Goal: Check status: Check status

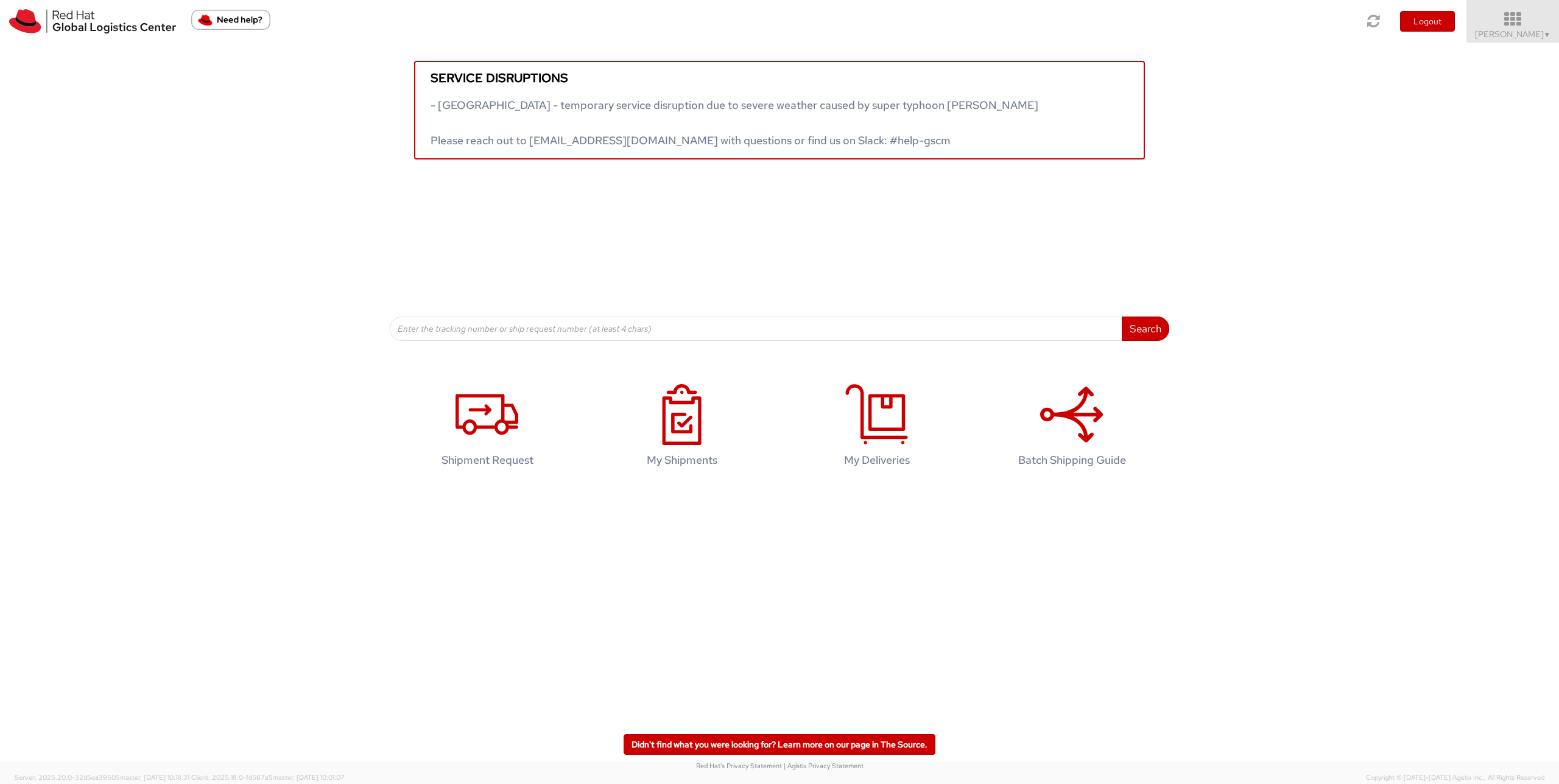
click at [1548, 12] on icon at bounding box center [1513, 19] width 107 height 17
click at [1537, 33] on span "Sally Chua ▼" at bounding box center [1513, 34] width 76 height 11
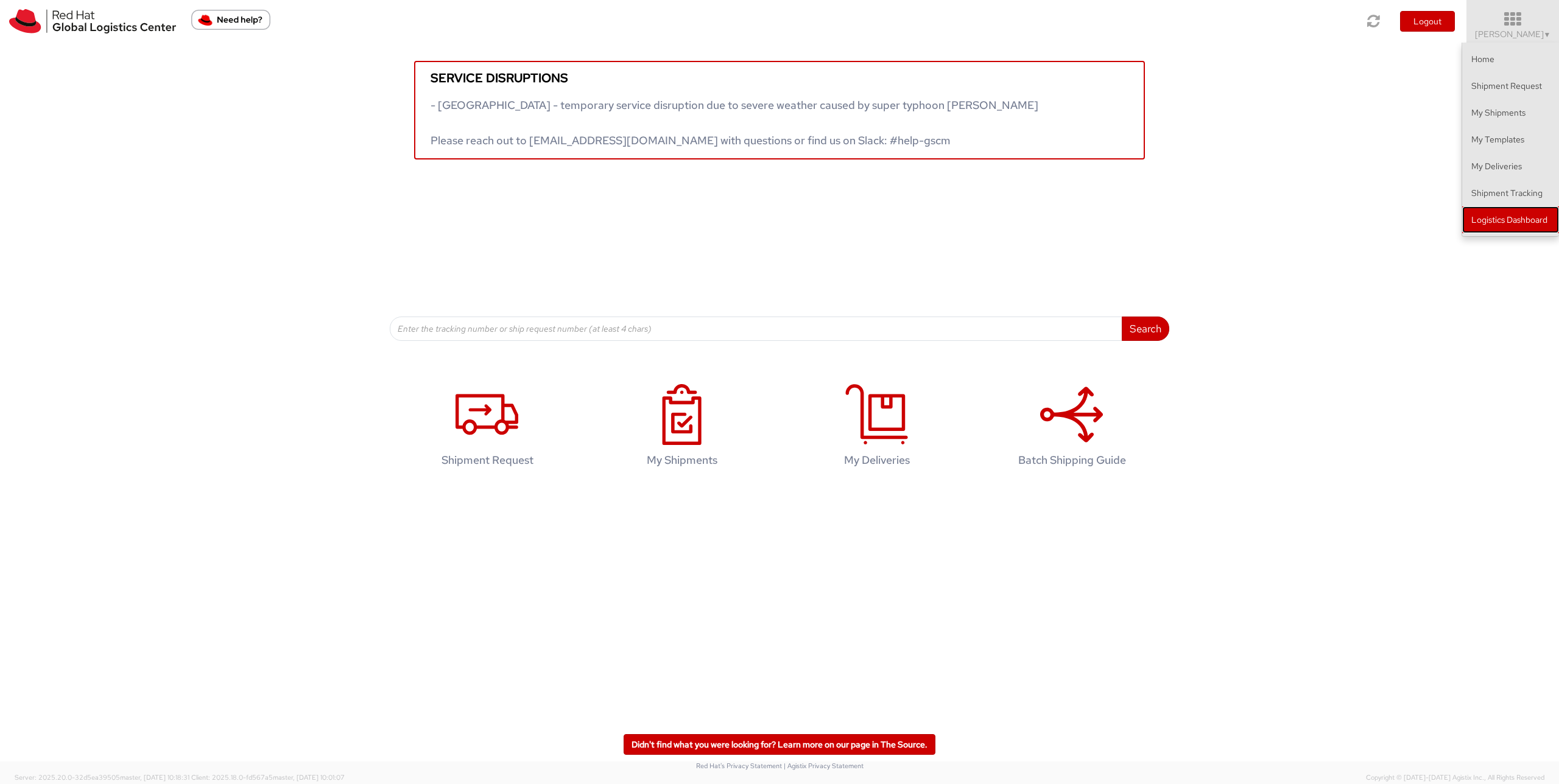
click at [1509, 230] on link "Logistics Dashboard" at bounding box center [1511, 219] width 97 height 26
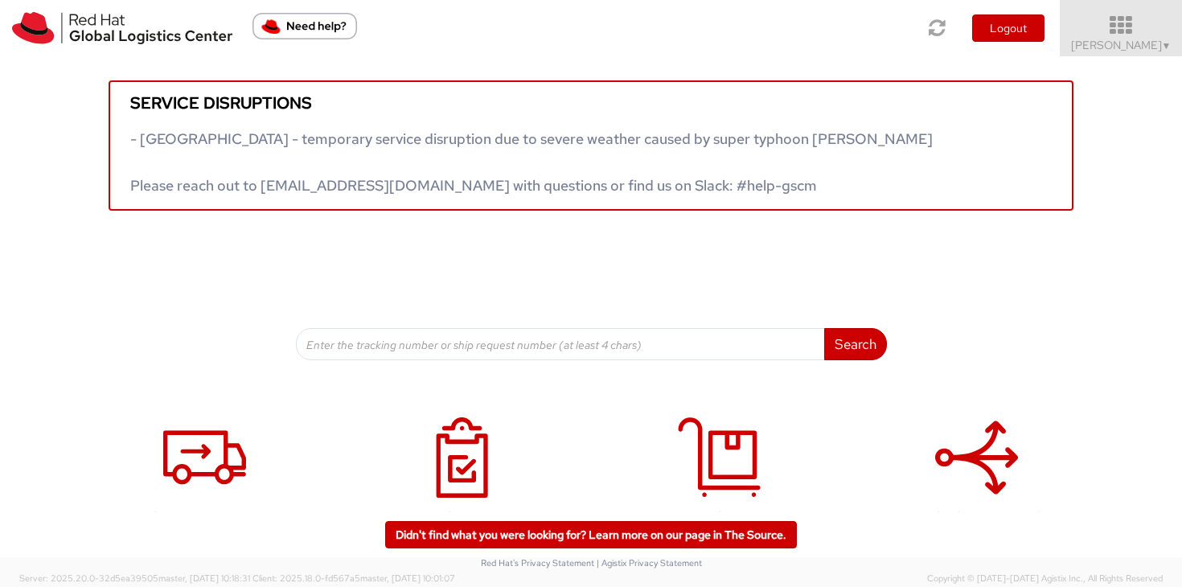
click at [1125, 52] on link "Sally Chua ▼" at bounding box center [1121, 28] width 122 height 56
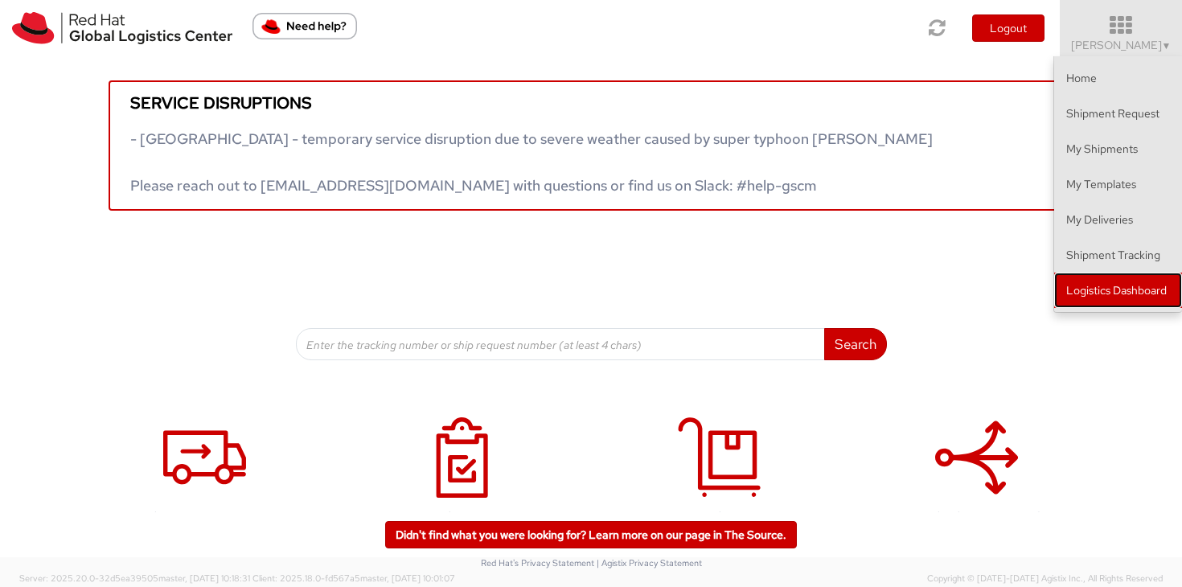
click at [1115, 293] on link "Logistics Dashboard" at bounding box center [1119, 290] width 128 height 35
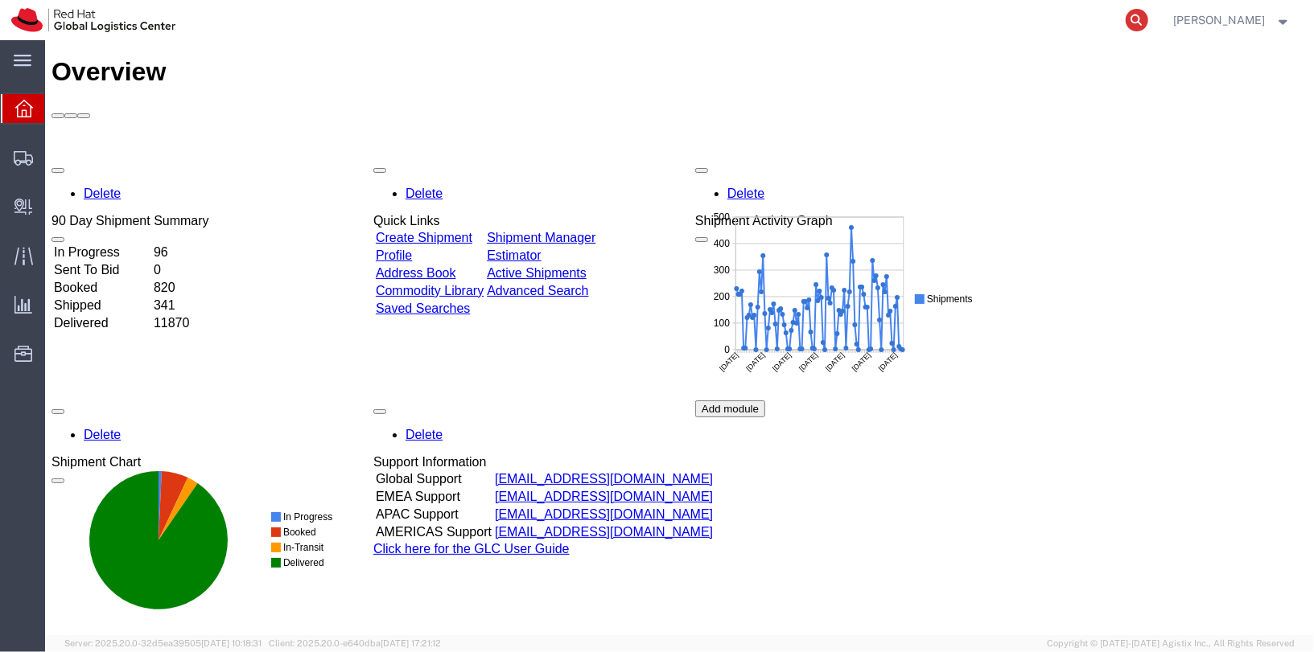
click at [1148, 14] on icon at bounding box center [1136, 20] width 23 height 23
paste input "57077600"
type input "57077600"
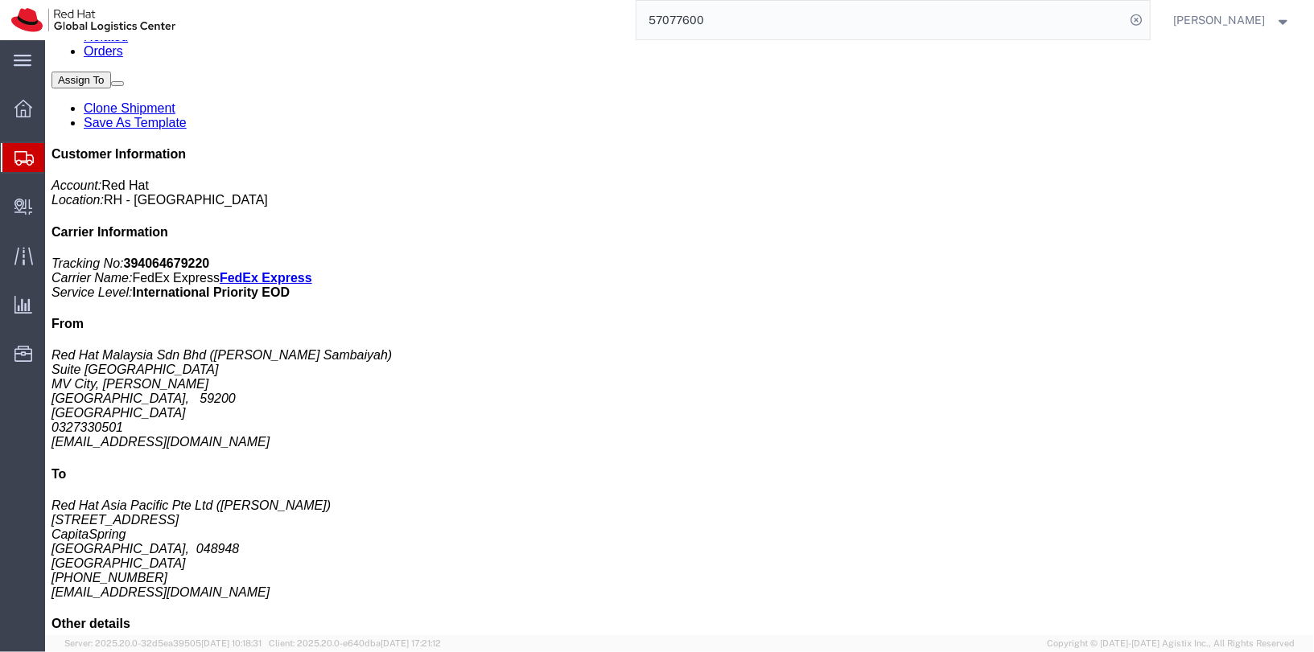
scroll to position [239, 0]
click p "Tracking: 394064679220"
click div "Document & Paper roll Pieces: 2.00 Each Total value: 2.00 MYR Country of Origin…"
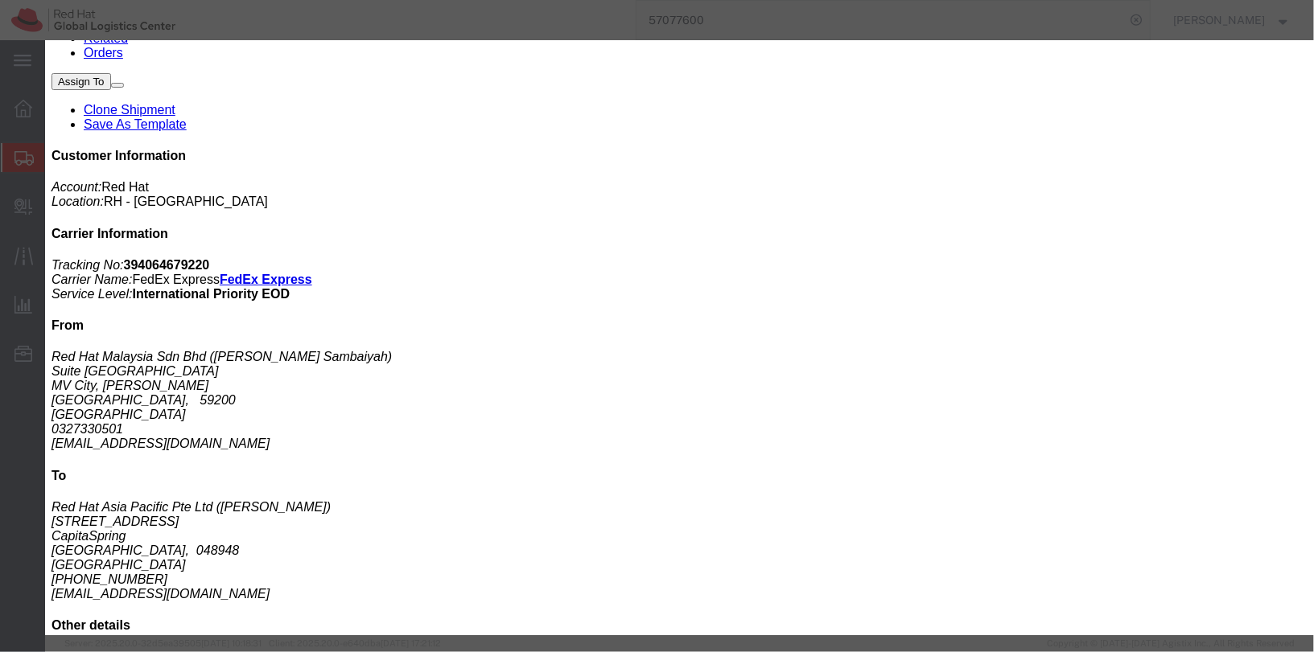
scroll to position [232, 0]
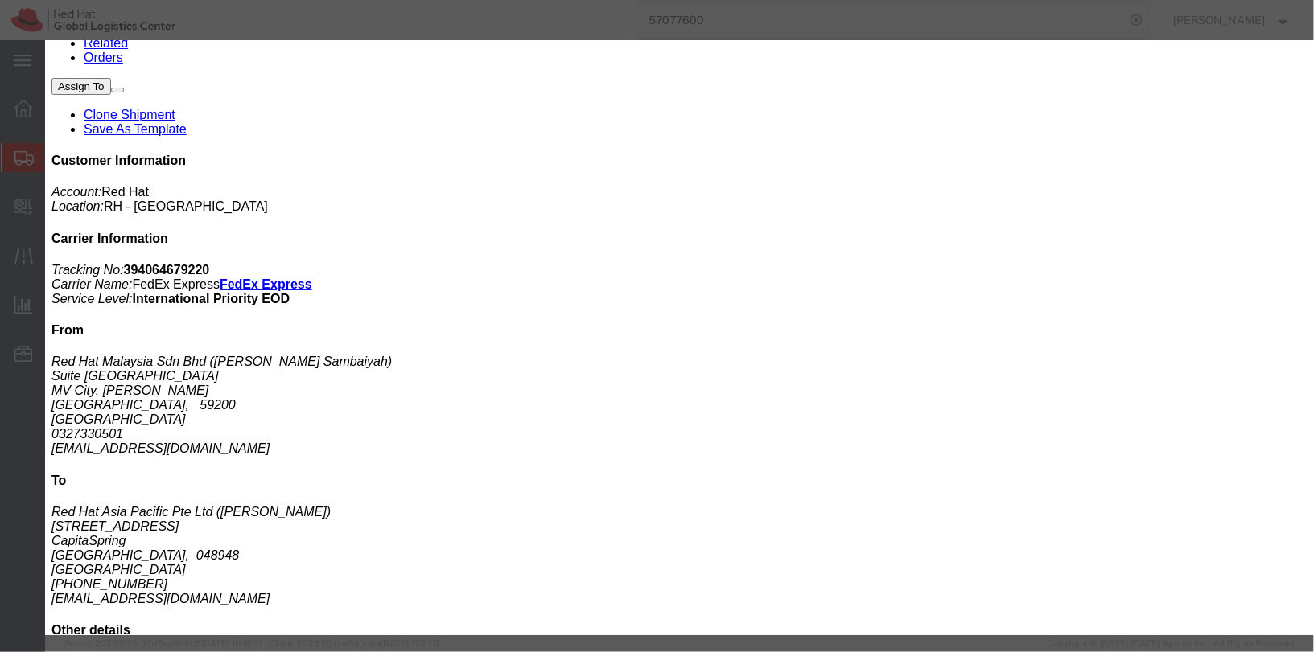
click icon "button"
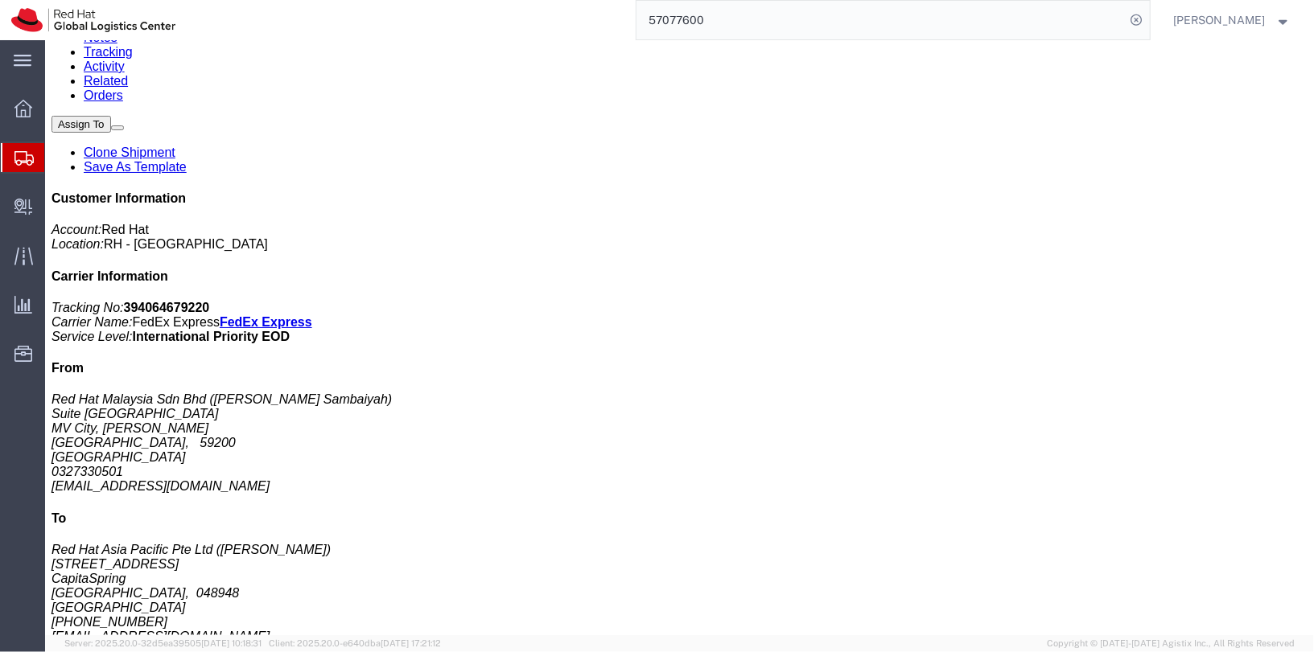
scroll to position [0, 0]
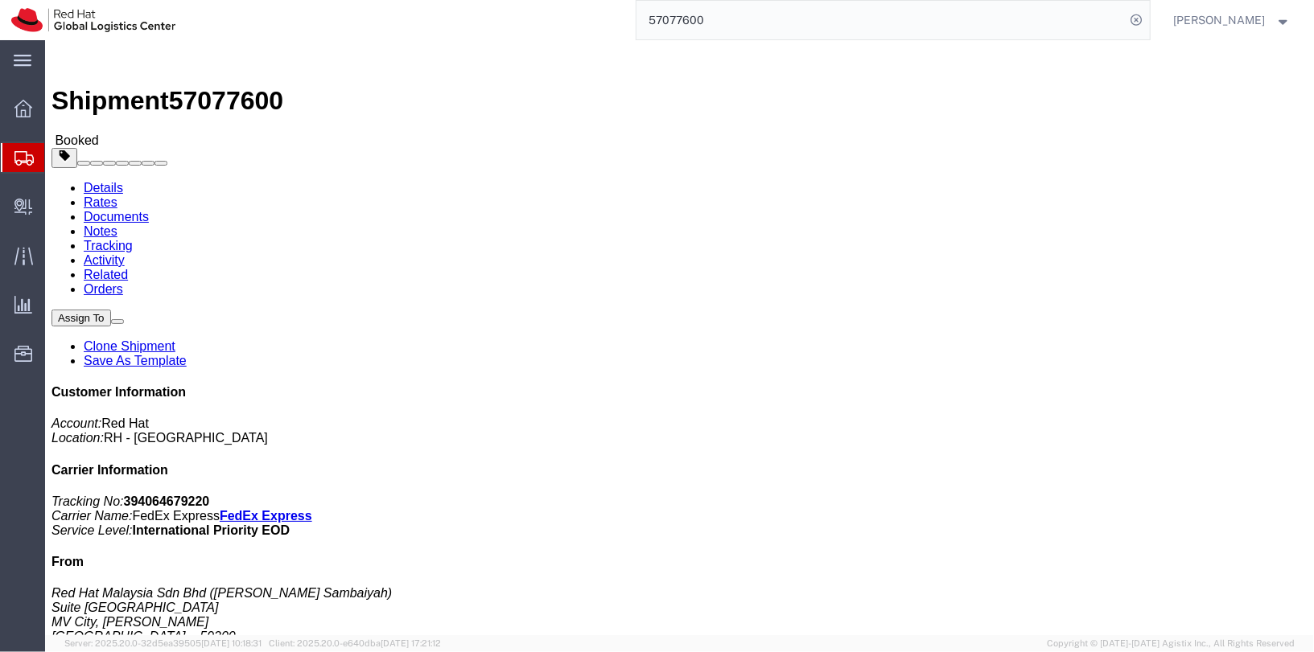
click link "Documents"
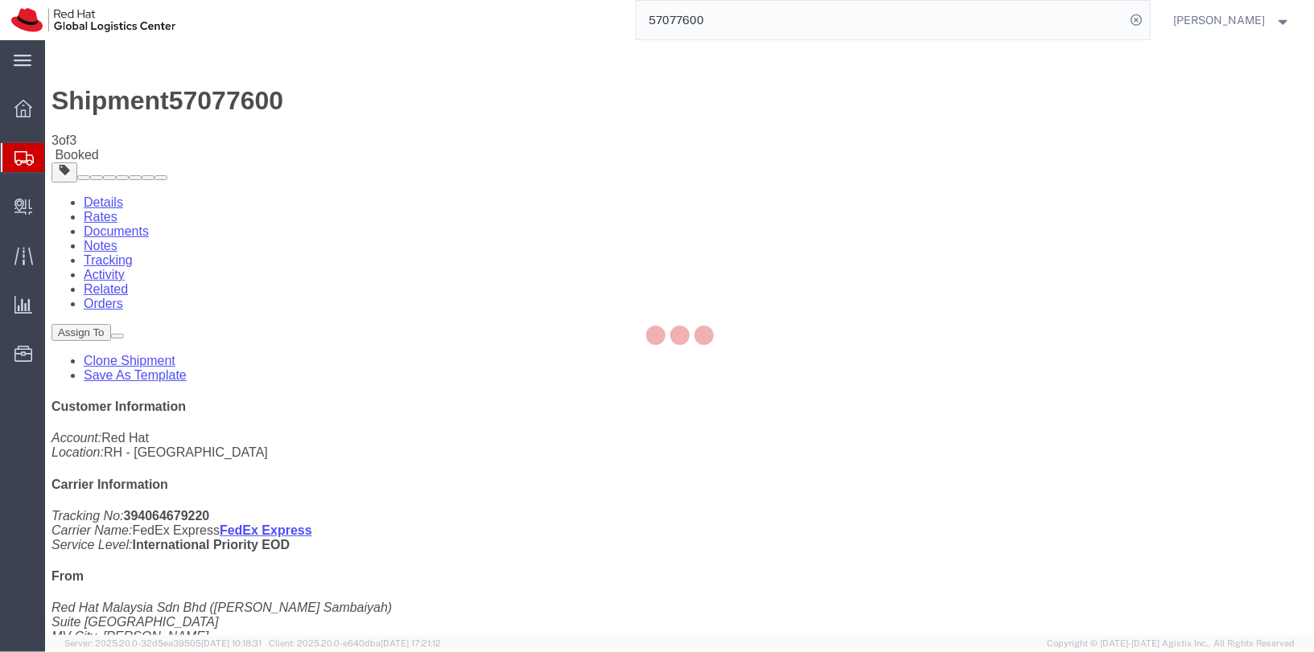
click at [0, 0] on div "main_menu Created with Sketch. Collapse Menu Overview Shipments Shipment Manage…" at bounding box center [657, 326] width 1314 height 652
